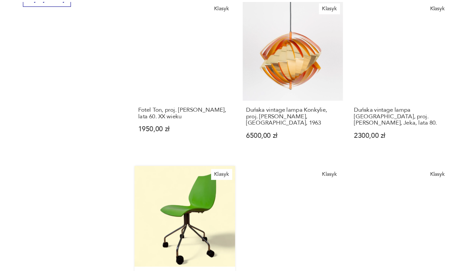
scroll to position [413, 0]
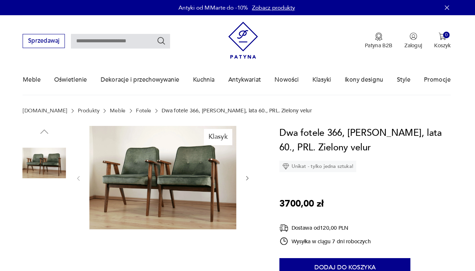
scroll to position [21, 0]
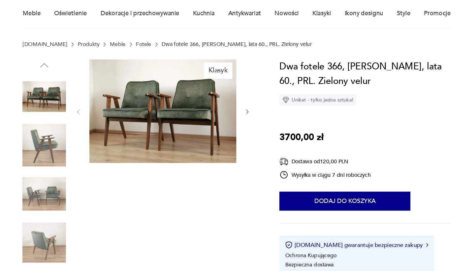
click at [52, 101] on img at bounding box center [71, 120] width 38 height 38
click at [148, 96] on img at bounding box center [173, 132] width 127 height 89
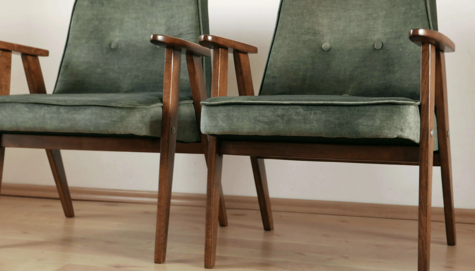
click at [167, 36] on img at bounding box center [237, 134] width 235 height 216
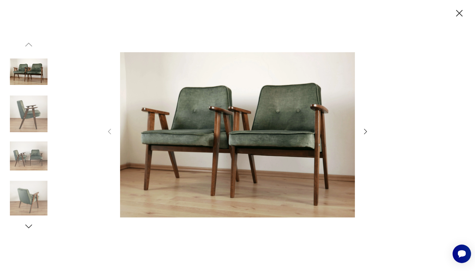
click at [460, 13] on icon "button" at bounding box center [460, 14] width 12 height 12
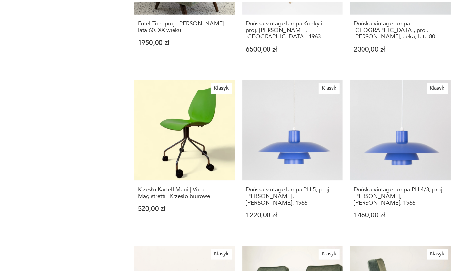
scroll to position [485, 0]
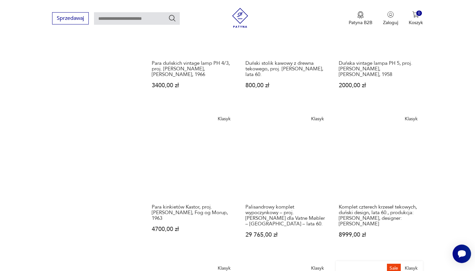
scroll to position [469, 0]
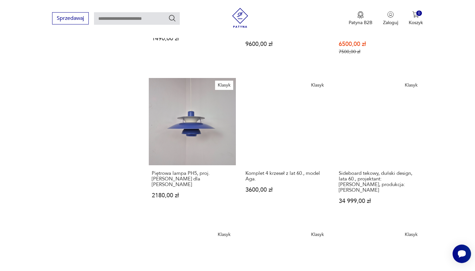
scroll to position [513, 0]
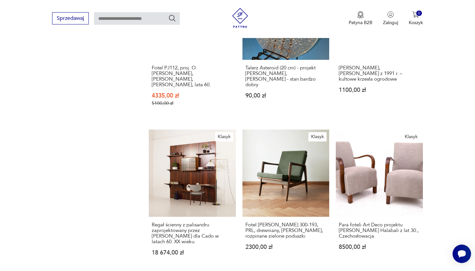
scroll to position [473, 0]
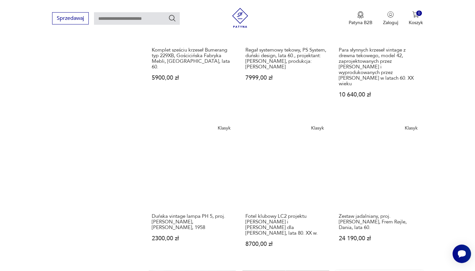
scroll to position [492, 0]
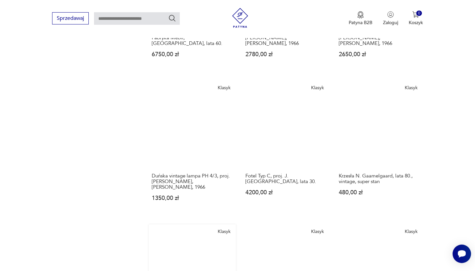
scroll to position [500, 0]
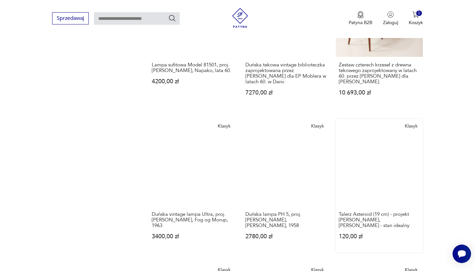
scroll to position [480, 0]
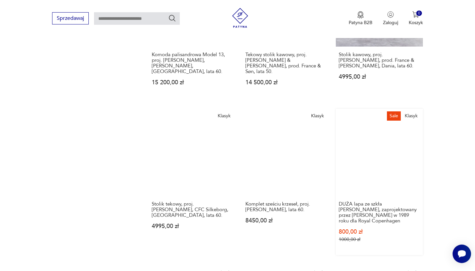
scroll to position [515, 0]
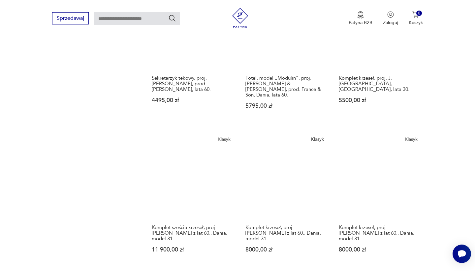
scroll to position [461, 0]
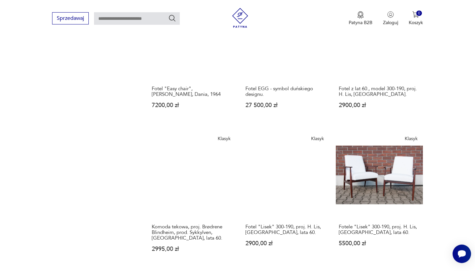
scroll to position [483, 0]
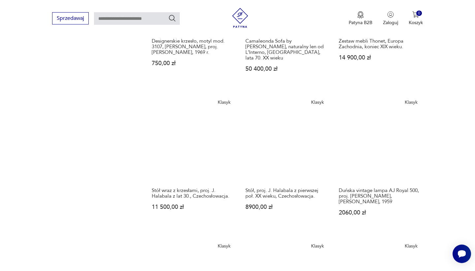
scroll to position [508, 0]
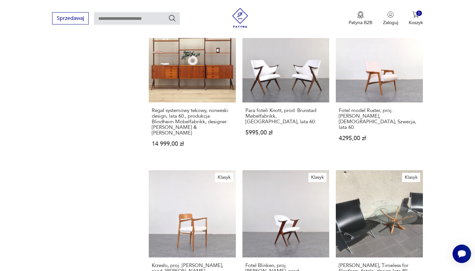
scroll to position [437, 0]
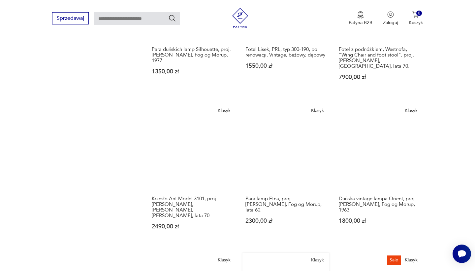
scroll to position [485, 0]
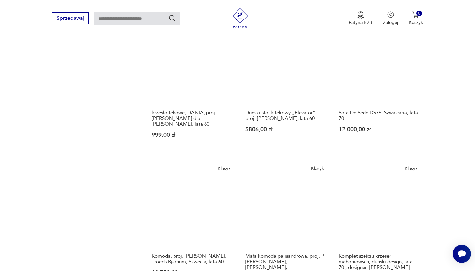
scroll to position [591, 0]
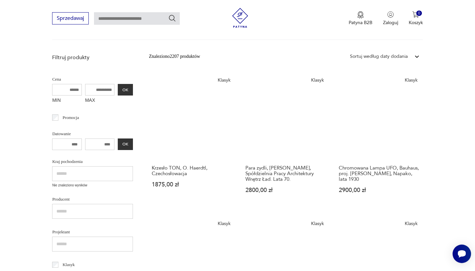
scroll to position [70, 0]
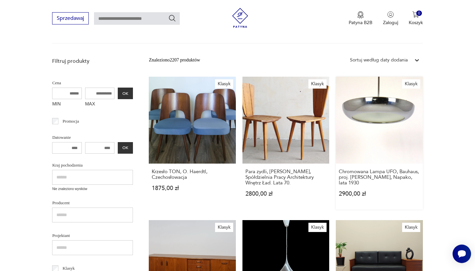
click at [336, 119] on link "Klasyk Chromowana Lampa UFO, Bauhaus, proj. [PERSON_NAME], Napako, lata 1930 29…" at bounding box center [379, 143] width 87 height 133
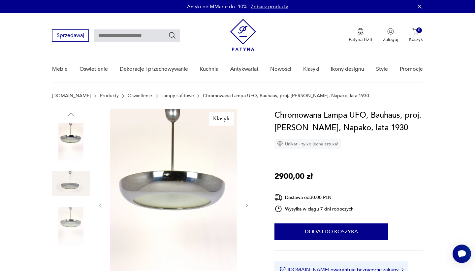
scroll to position [48, 0]
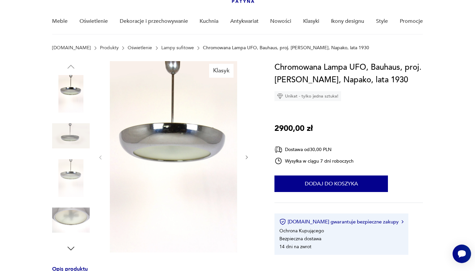
click at [69, 139] on img at bounding box center [71, 136] width 38 height 38
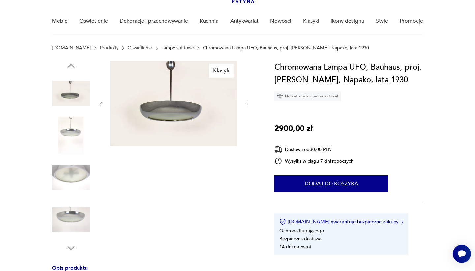
click at [71, 176] on img at bounding box center [71, 177] width 38 height 38
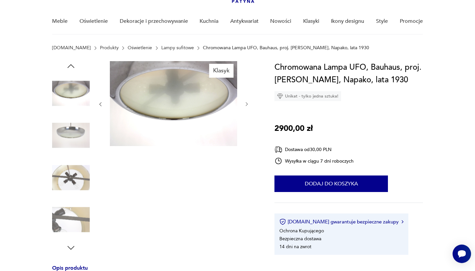
click at [68, 218] on img at bounding box center [71, 220] width 38 height 38
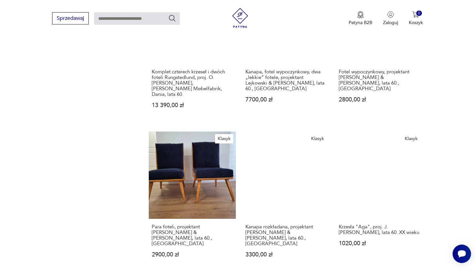
scroll to position [458, 0]
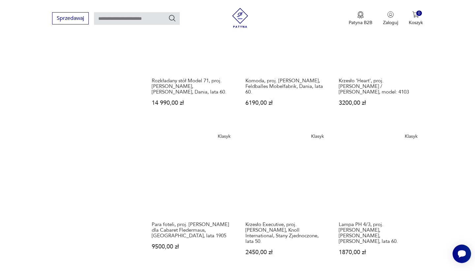
scroll to position [473, 0]
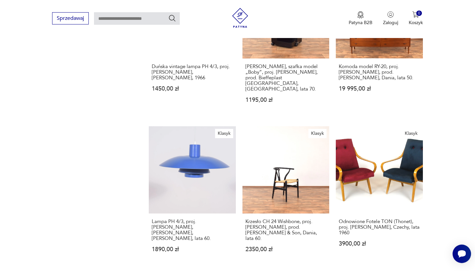
scroll to position [468, 0]
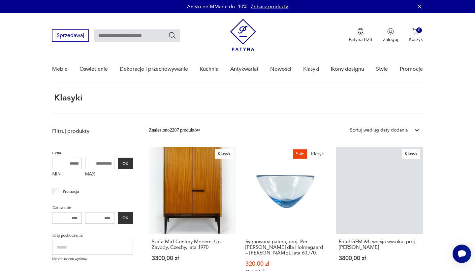
click at [110, 39] on input "text" at bounding box center [137, 35] width 86 height 13
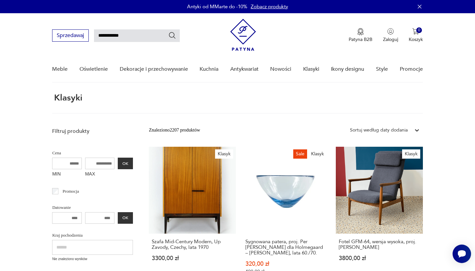
type input "**********"
click at [172, 36] on icon "Szukaj" at bounding box center [172, 35] width 8 height 8
type input "**********"
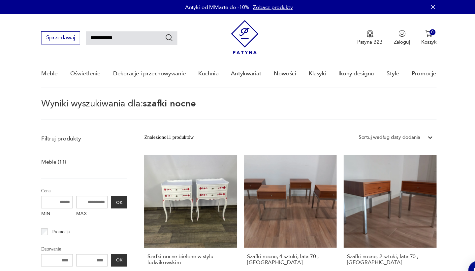
click at [98, 35] on input "**********" at bounding box center [137, 35] width 86 height 13
type input "**********"
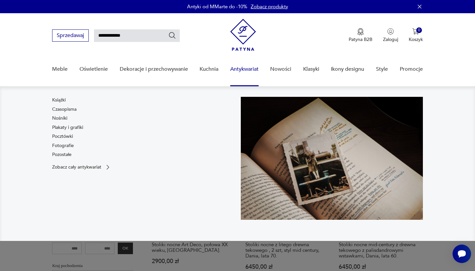
click at [244, 70] on link "Antykwariat" at bounding box center [244, 68] width 28 height 25
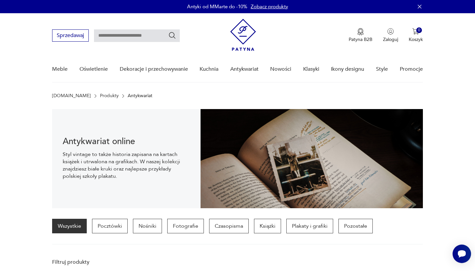
scroll to position [46, 0]
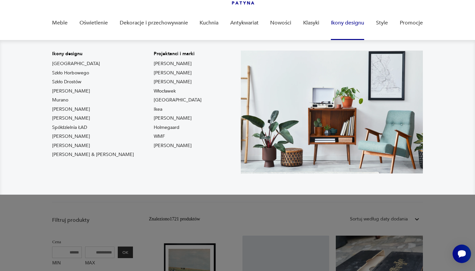
click at [348, 20] on link "Ikony designu" at bounding box center [347, 22] width 33 height 25
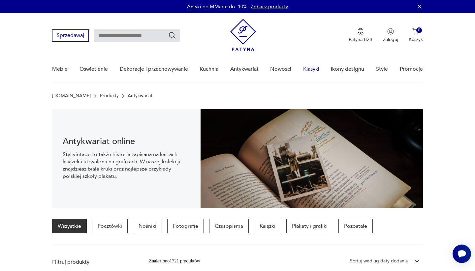
scroll to position [0, 0]
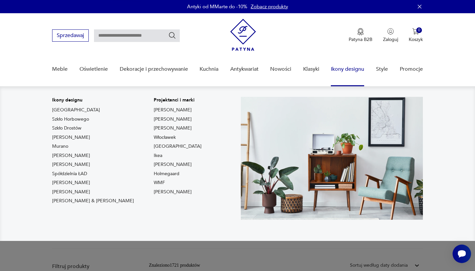
click at [351, 69] on link "Ikony designu" at bounding box center [347, 68] width 33 height 25
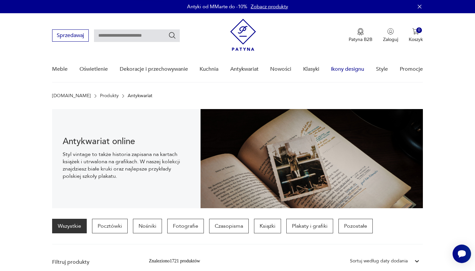
click at [347, 68] on link "Ikony designu" at bounding box center [347, 68] width 33 height 25
click at [343, 69] on link "Ikony designu" at bounding box center [347, 68] width 33 height 25
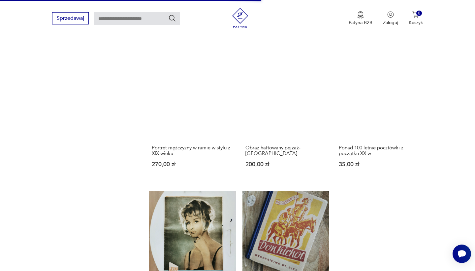
scroll to position [665, 0]
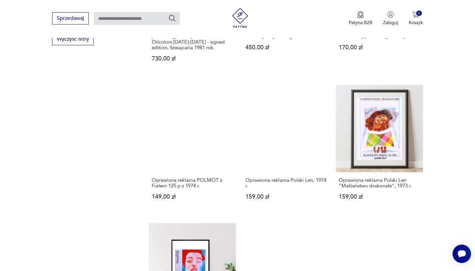
scroll to position [701, 0]
